Goal: Information Seeking & Learning: Learn about a topic

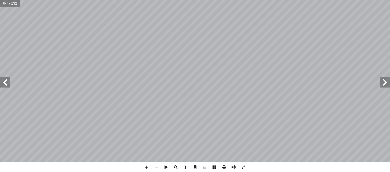
click at [3, 84] on span at bounding box center [5, 83] width 10 height 10
click at [385, 83] on span at bounding box center [385, 83] width 10 height 10
click at [242, 166] on span at bounding box center [244, 168] width 10 height 10
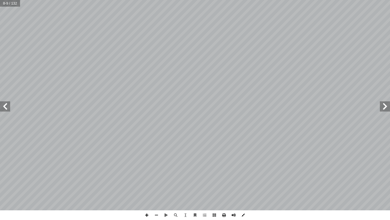
click at [243, 172] on span at bounding box center [244, 215] width 10 height 10
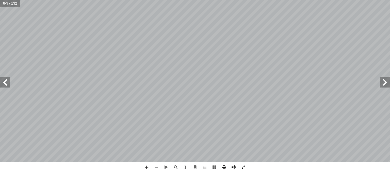
click at [243, 166] on span at bounding box center [244, 168] width 10 height 10
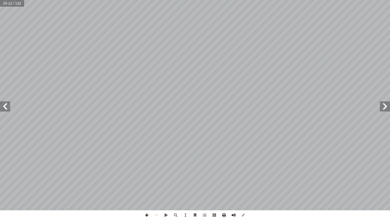
click at [385, 107] on span at bounding box center [385, 106] width 10 height 10
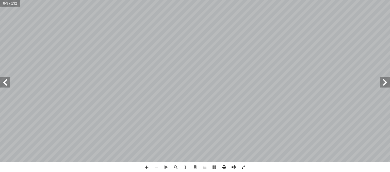
click at [246, 169] on span at bounding box center [244, 168] width 10 height 10
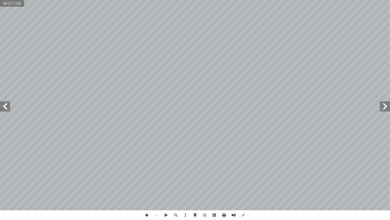
click at [386, 103] on span at bounding box center [385, 106] width 10 height 10
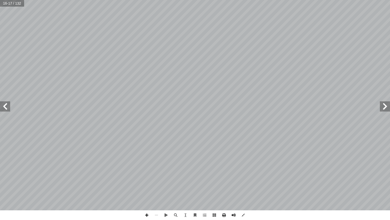
click at [386, 103] on span at bounding box center [385, 106] width 10 height 10
click at [148, 172] on span at bounding box center [147, 215] width 10 height 10
click at [156, 172] on span at bounding box center [157, 215] width 10 height 10
click at [154, 172] on span at bounding box center [157, 215] width 10 height 10
click at [147, 172] on span at bounding box center [147, 215] width 10 height 10
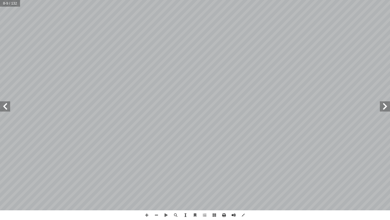
click at [184, 172] on div "٤ � نواعه أ ا هر و � المج َ لســابع � ـرن لقـ � ـي شــياء، وفـ أ ل� � ـة فــي ر…" at bounding box center [195, 110] width 390 height 220
